Goal: Communication & Community: Participate in discussion

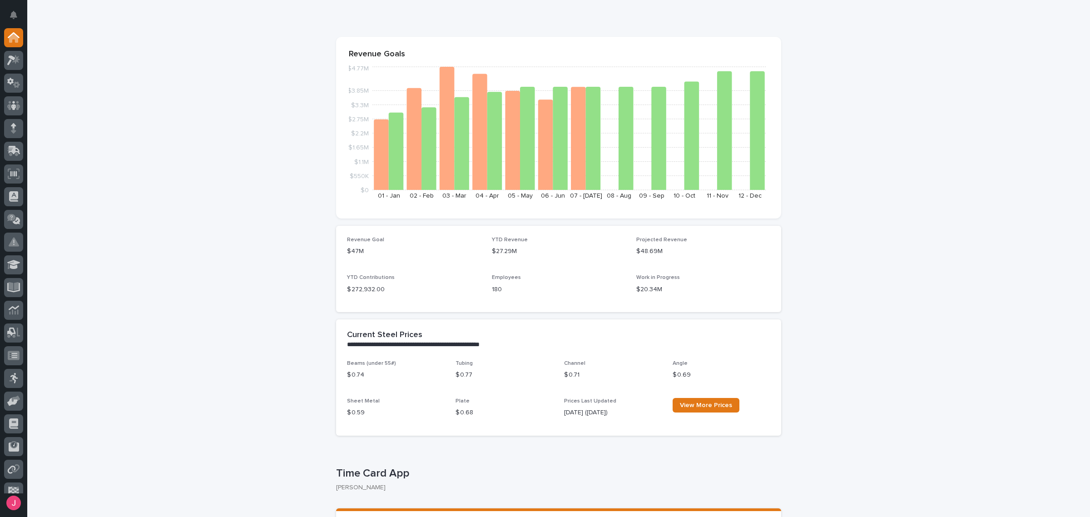
scroll to position [114, 0]
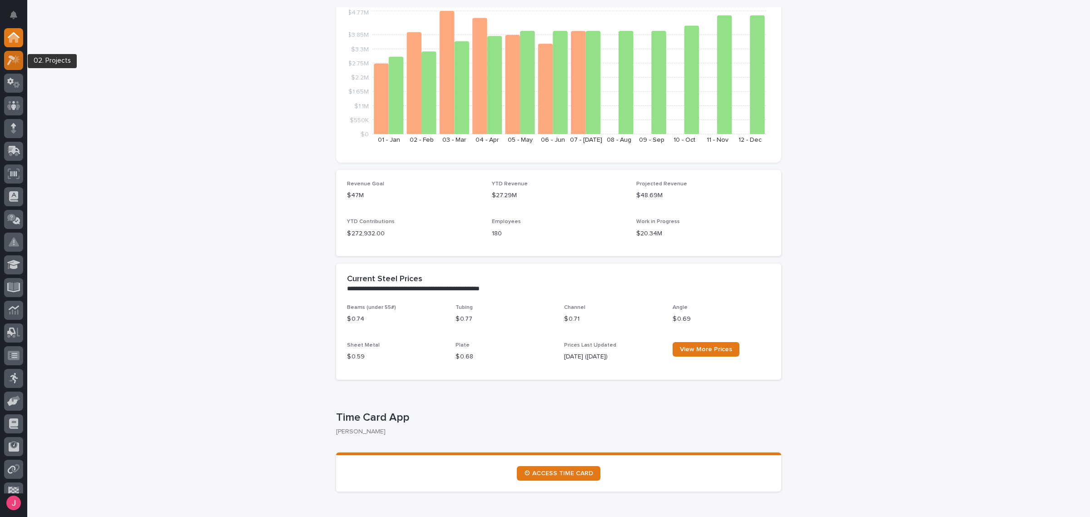
click at [15, 54] on div at bounding box center [13, 60] width 19 height 19
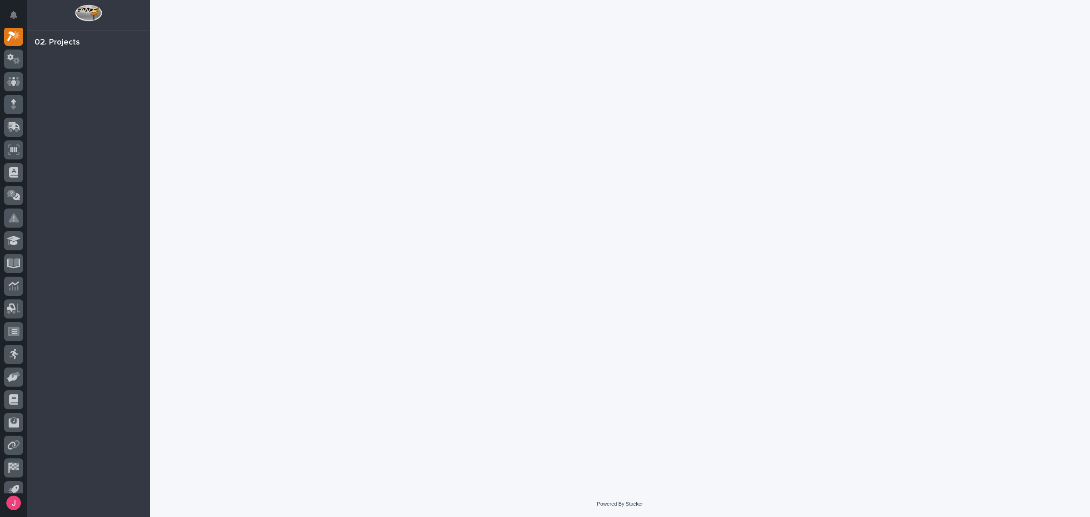
scroll to position [23, 0]
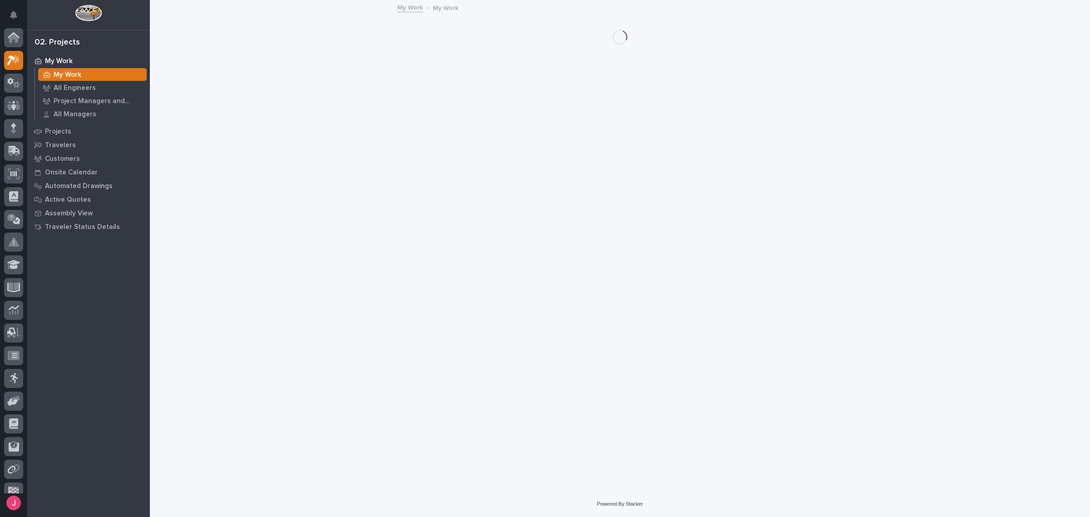
scroll to position [23, 0]
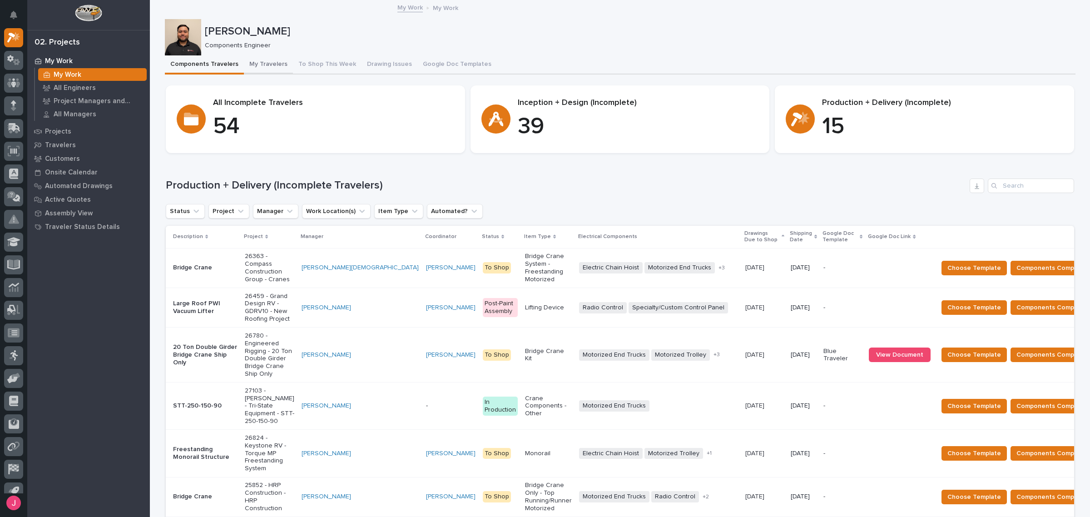
click at [262, 69] on button "My Travelers" at bounding box center [268, 64] width 49 height 19
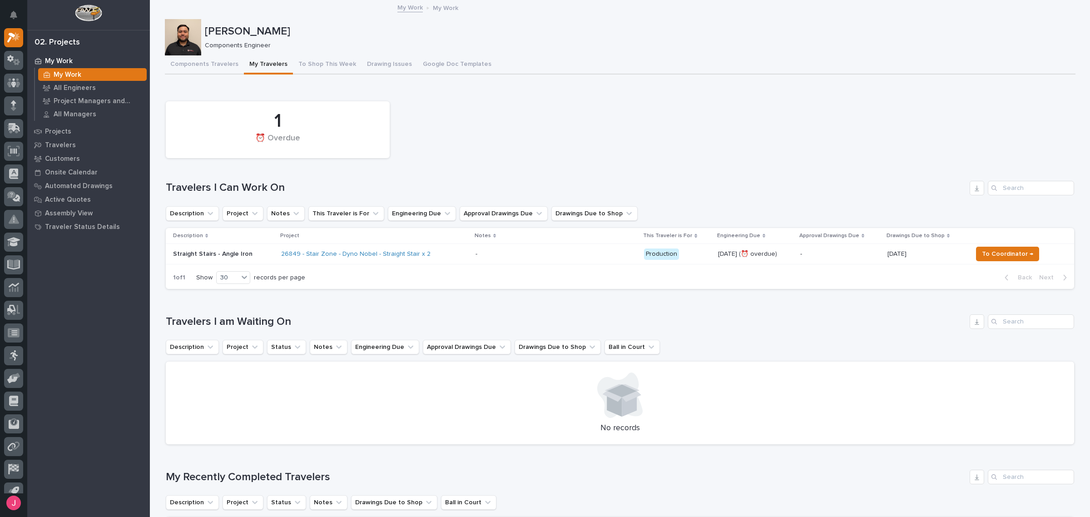
click at [441, 259] on div "26849 - Stair Zone - Dyno Nobel - Straight Stair x 2" at bounding box center [374, 254] width 187 height 15
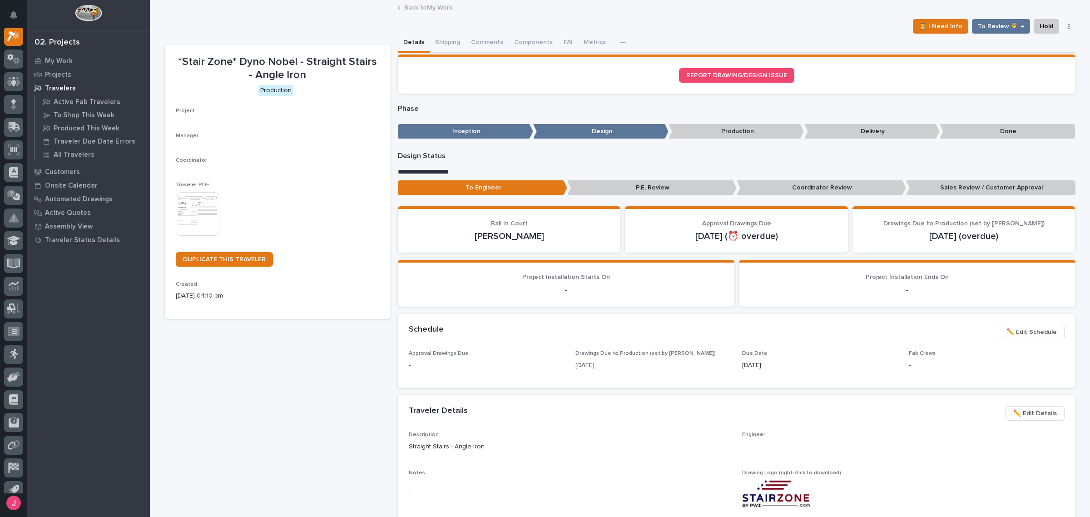
scroll to position [23, 0]
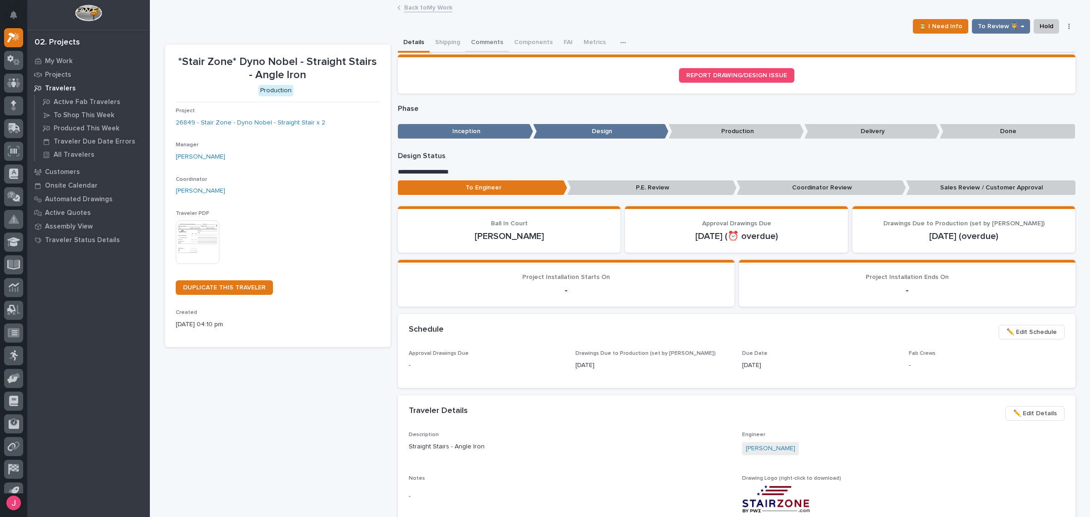
click at [487, 46] on button "Comments" at bounding box center [486, 43] width 43 height 19
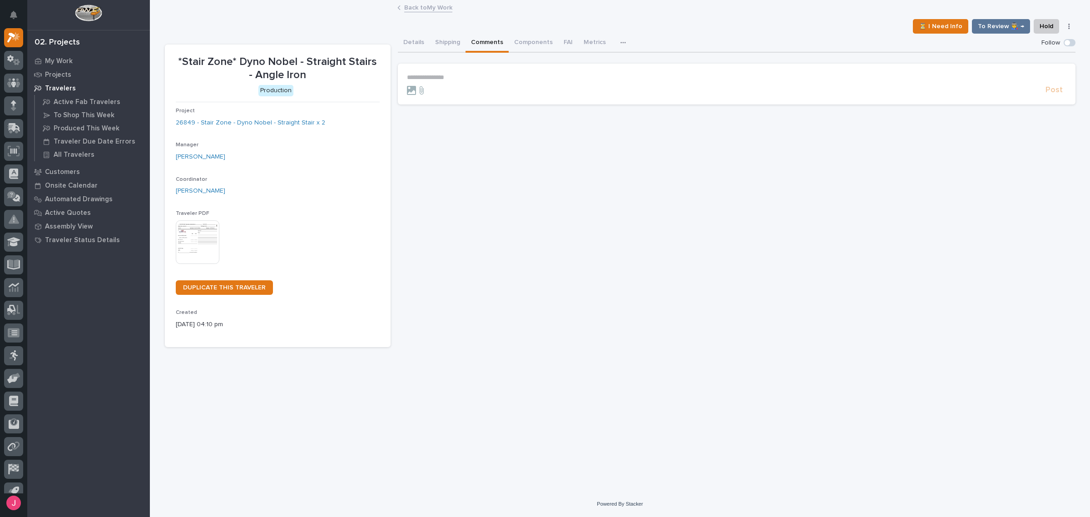
click at [486, 82] on form "**********" at bounding box center [736, 85] width 659 height 22
click at [484, 74] on p "**********" at bounding box center [736, 78] width 659 height 8
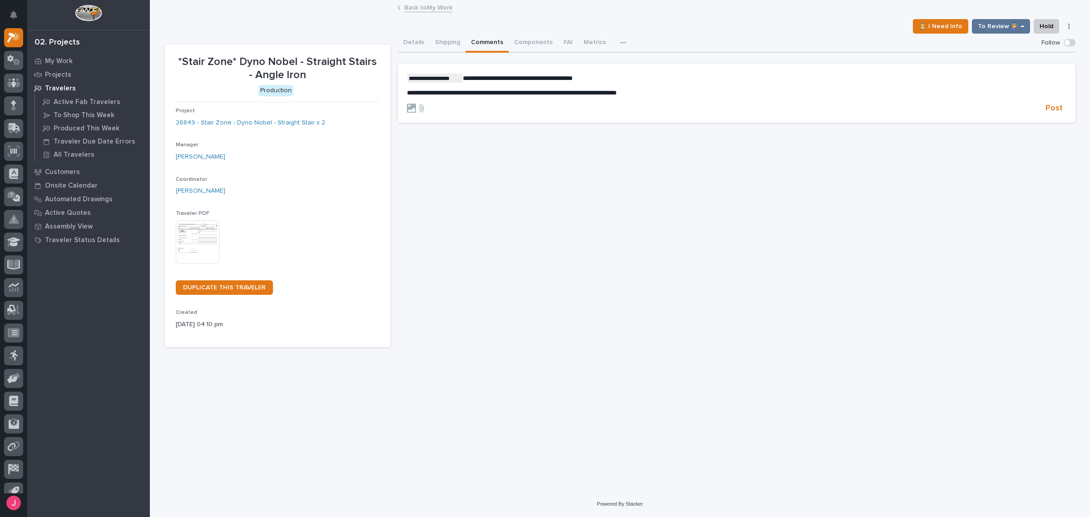
click at [1055, 101] on form "**********" at bounding box center [736, 94] width 659 height 40
click at [1052, 107] on span "Post" at bounding box center [1053, 108] width 17 height 10
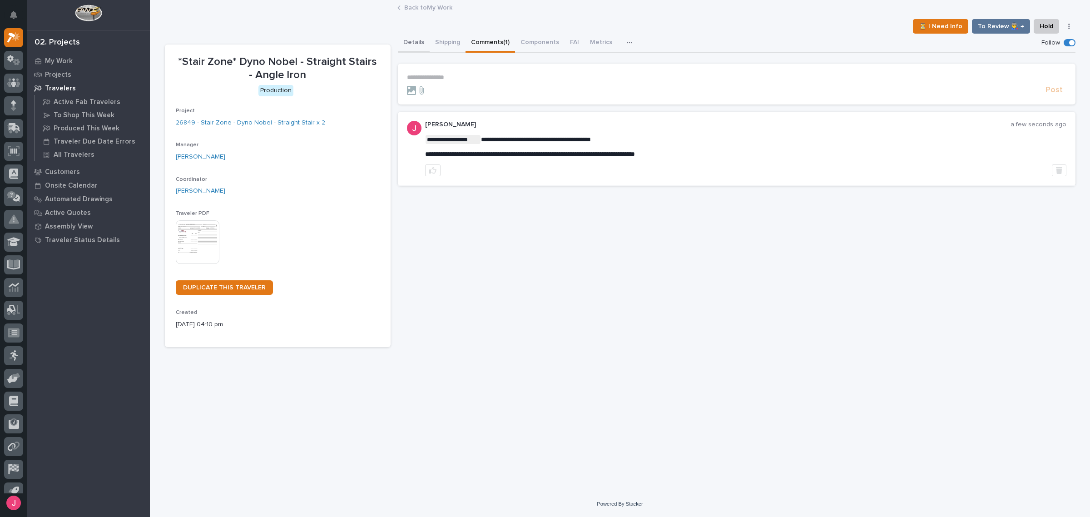
click at [402, 40] on button "Details" at bounding box center [414, 43] width 32 height 19
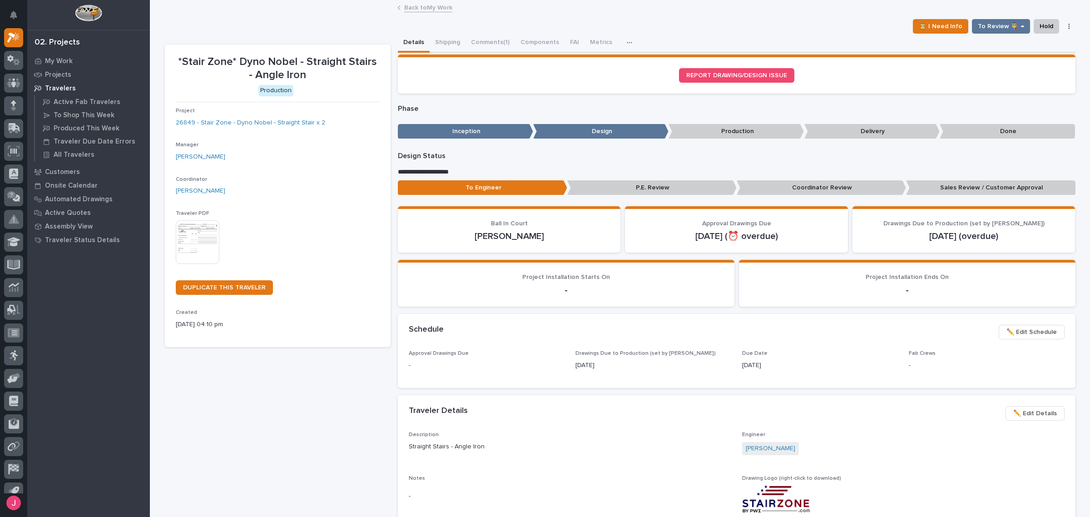
click at [411, 7] on link "Back to My Work" at bounding box center [428, 7] width 48 height 10
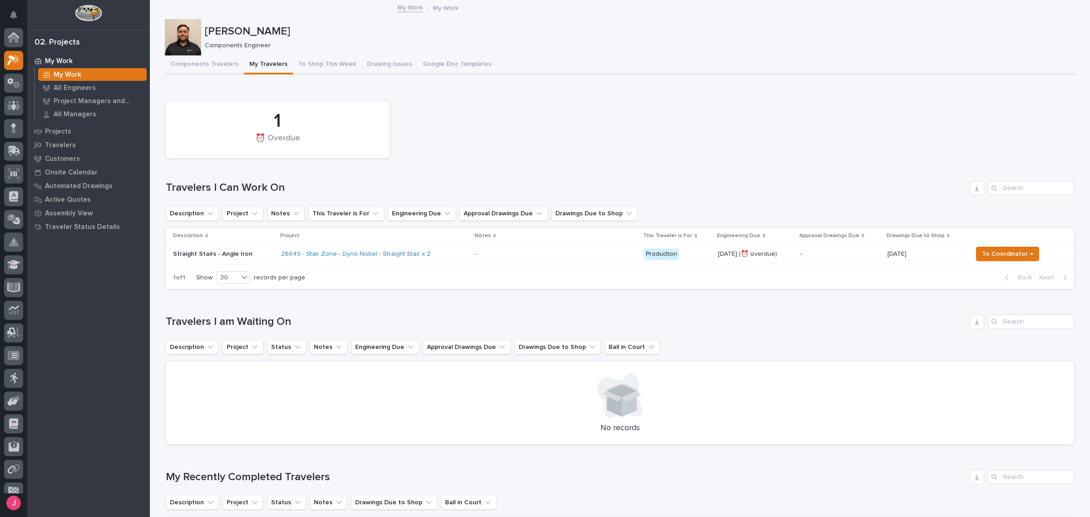
scroll to position [24, 0]
click at [990, 250] on span "To Coordinator →" at bounding box center [1007, 253] width 51 height 11
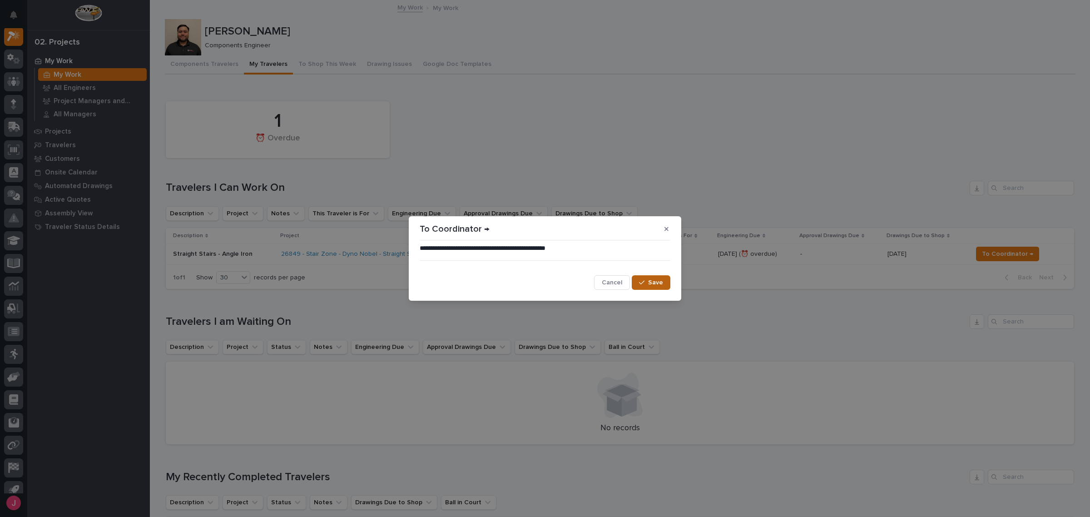
click at [661, 282] on span "Save" at bounding box center [655, 282] width 15 height 8
